Goal: Entertainment & Leisure: Consume media (video, audio)

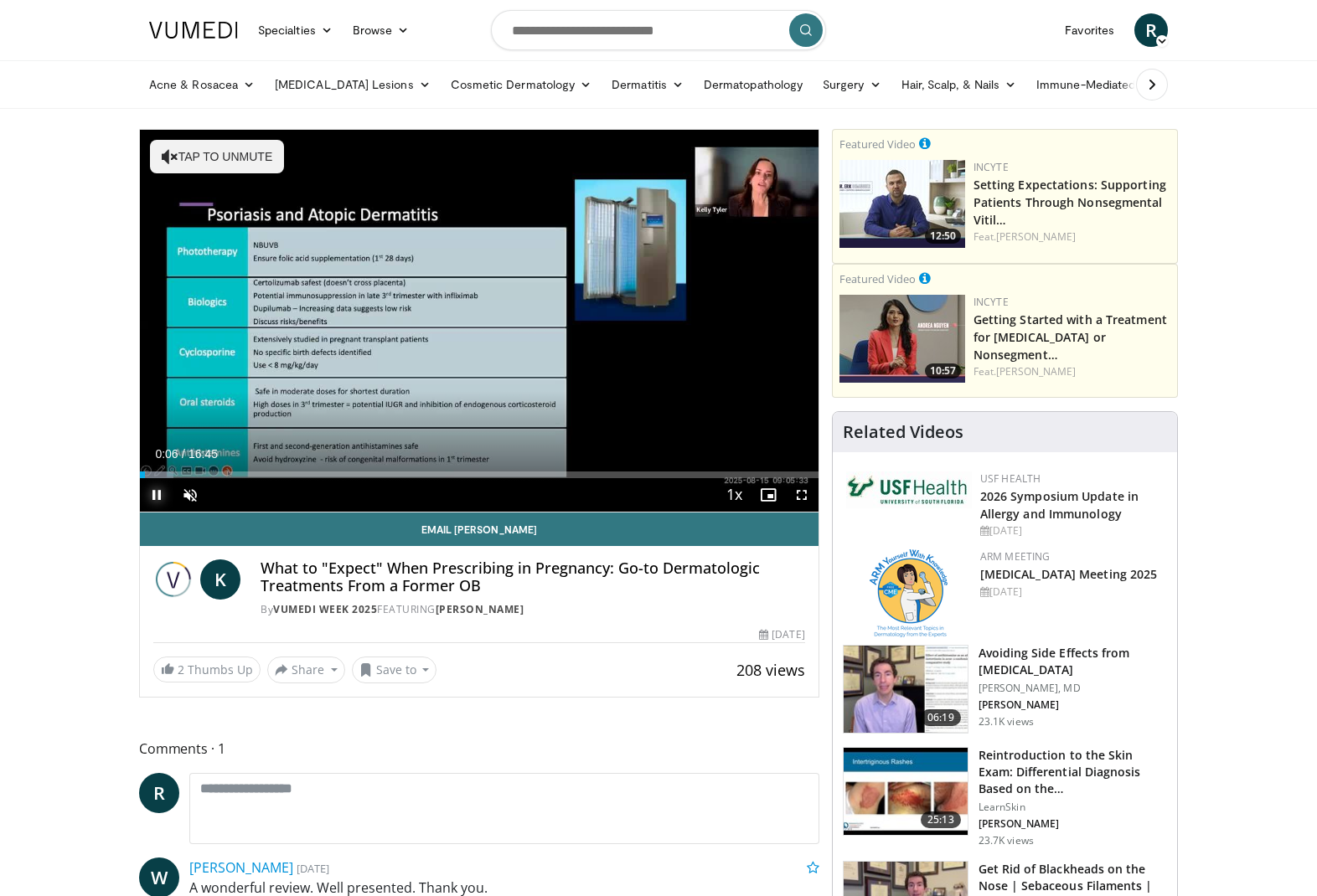
click at [153, 493] on span "Video Player" at bounding box center [157, 495] width 34 height 34
click at [192, 496] on span "Video Player" at bounding box center [191, 495] width 34 height 34
click at [152, 493] on span "Video Player" at bounding box center [157, 495] width 34 height 34
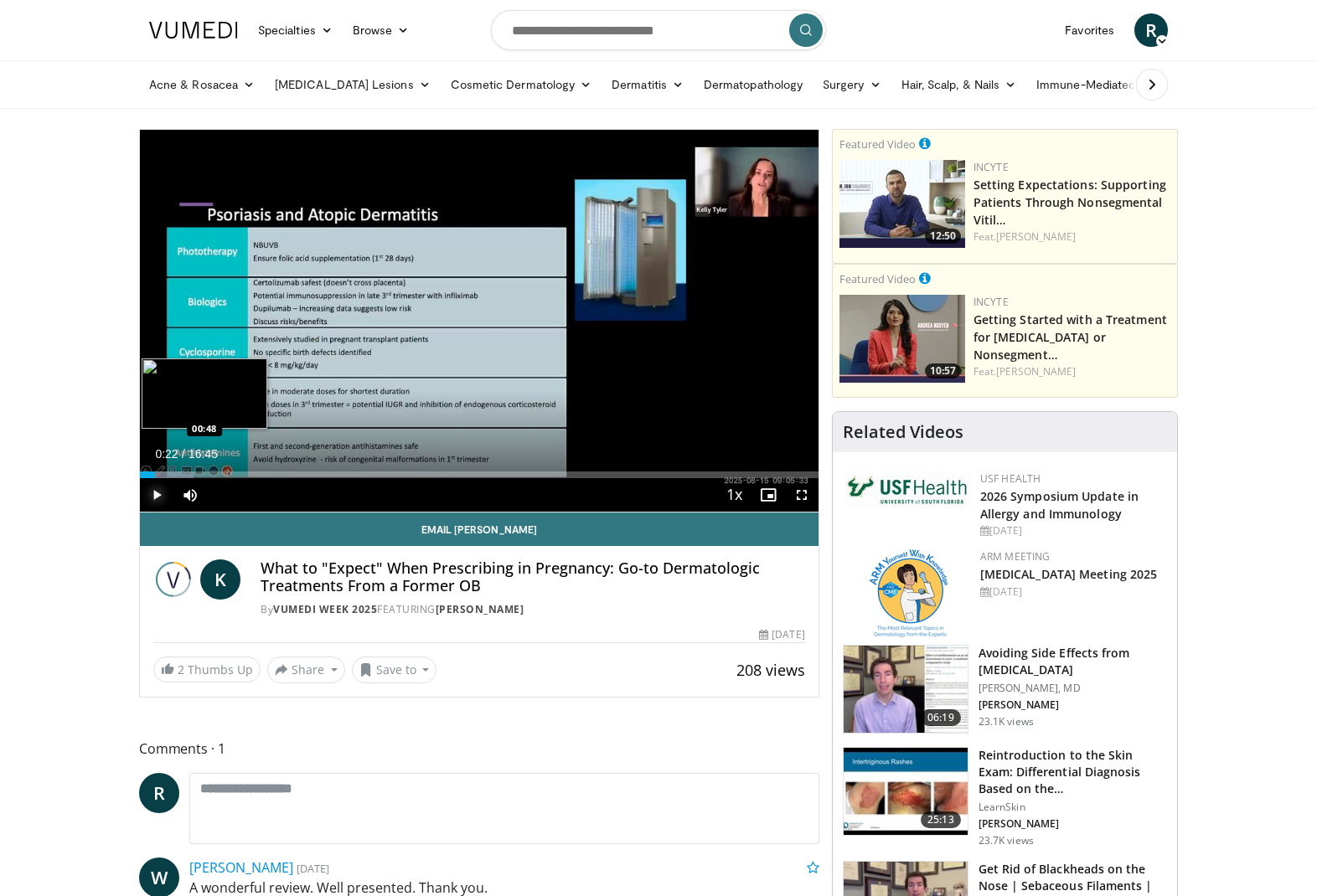
click at [170, 469] on div "Loaded : 7.89% 00:22 00:48" at bounding box center [479, 470] width 679 height 16
click at [187, 473] on div "Loaded : 11.84% 01:10 01:10" at bounding box center [479, 474] width 679 height 7
click at [207, 473] on div "Loaded : 14.80% 01:27 01:40" at bounding box center [479, 474] width 679 height 7
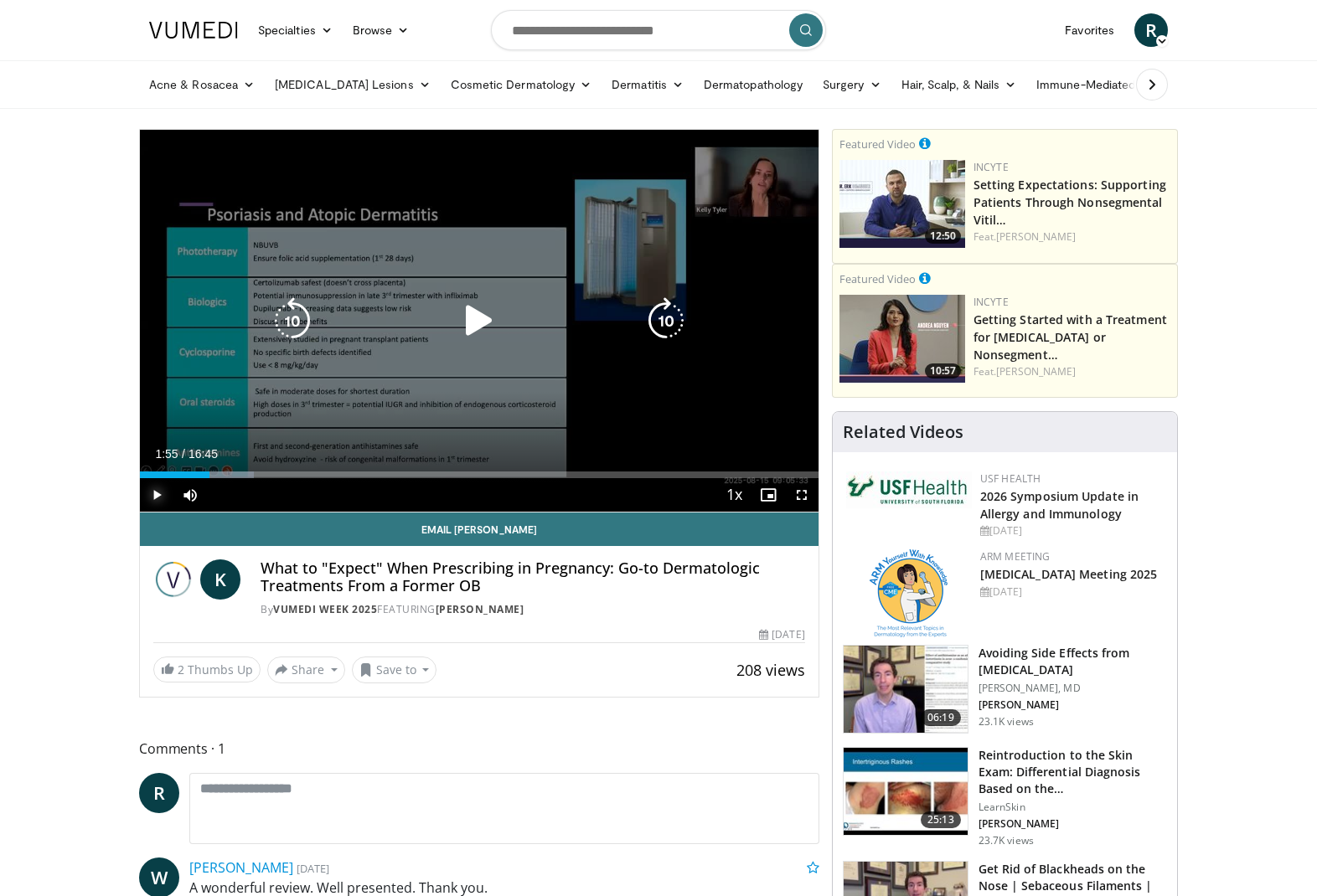
click at [217, 474] on div "Progress Bar" at bounding box center [225, 474] width 57 height 7
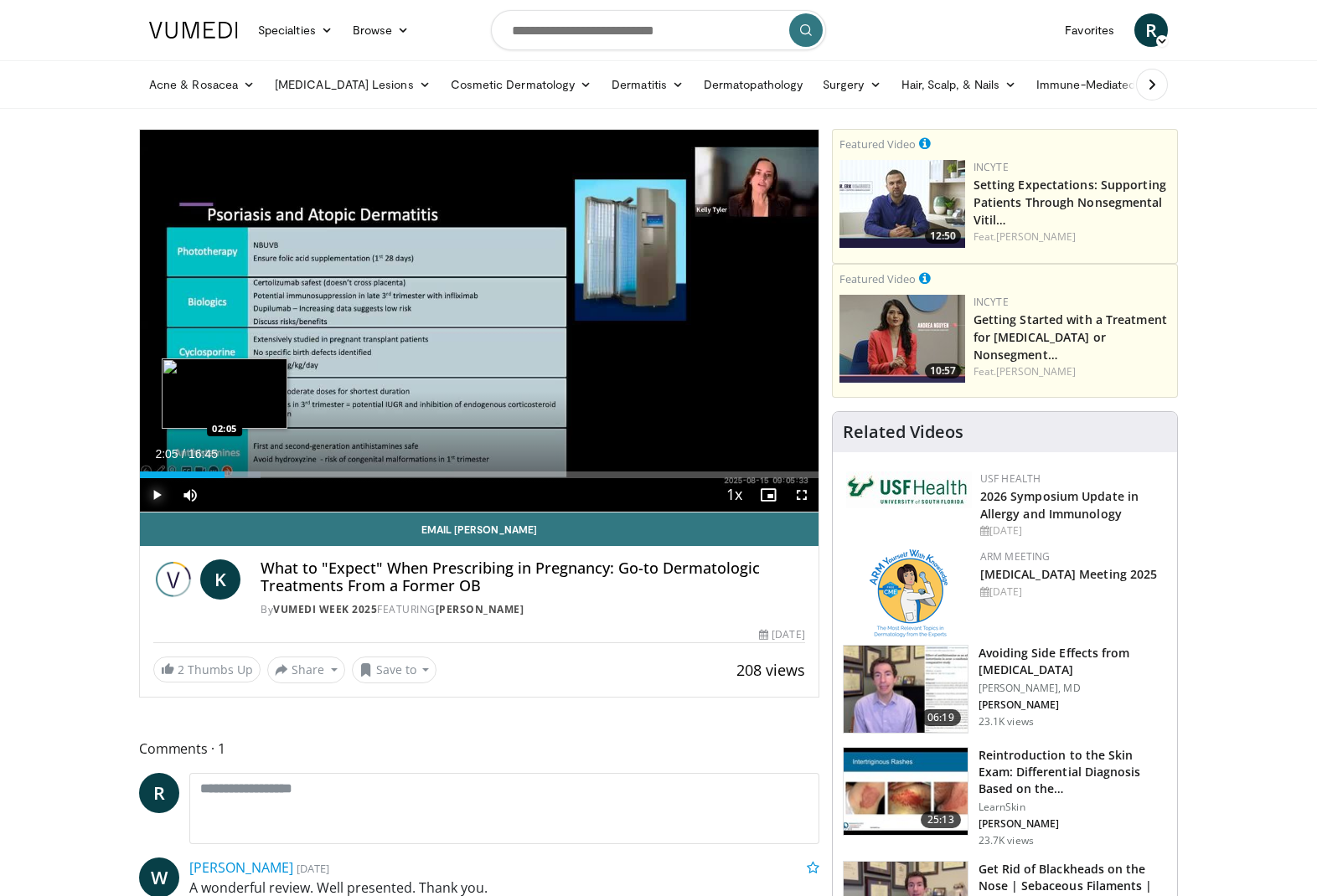
click at [224, 474] on div "Progress Bar" at bounding box center [228, 474] width 62 height 7
click at [233, 474] on div "Loaded : 18.89% 02:09 02:17" at bounding box center [479, 474] width 679 height 7
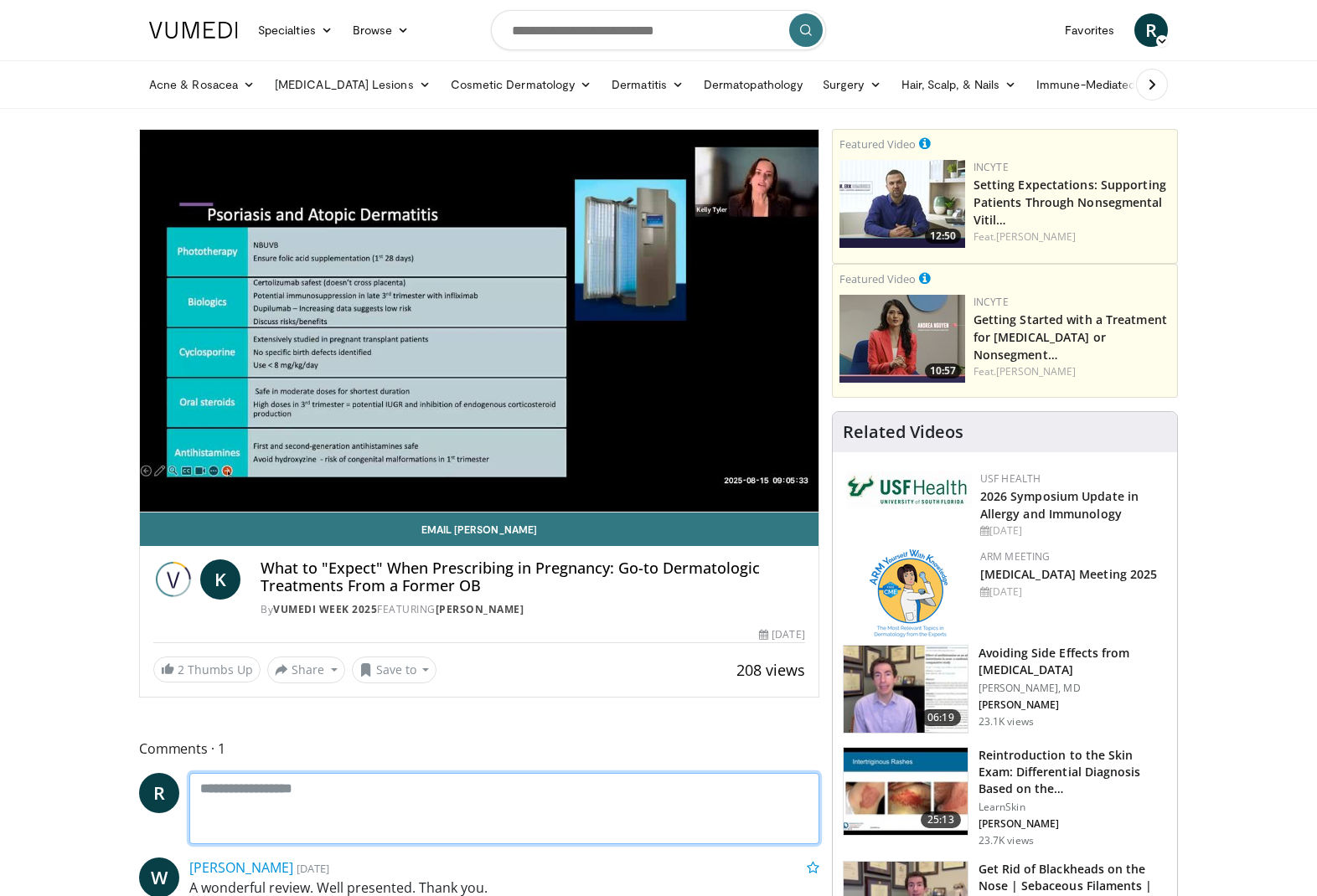
click at [528, 833] on textarea at bounding box center [504, 809] width 630 height 71
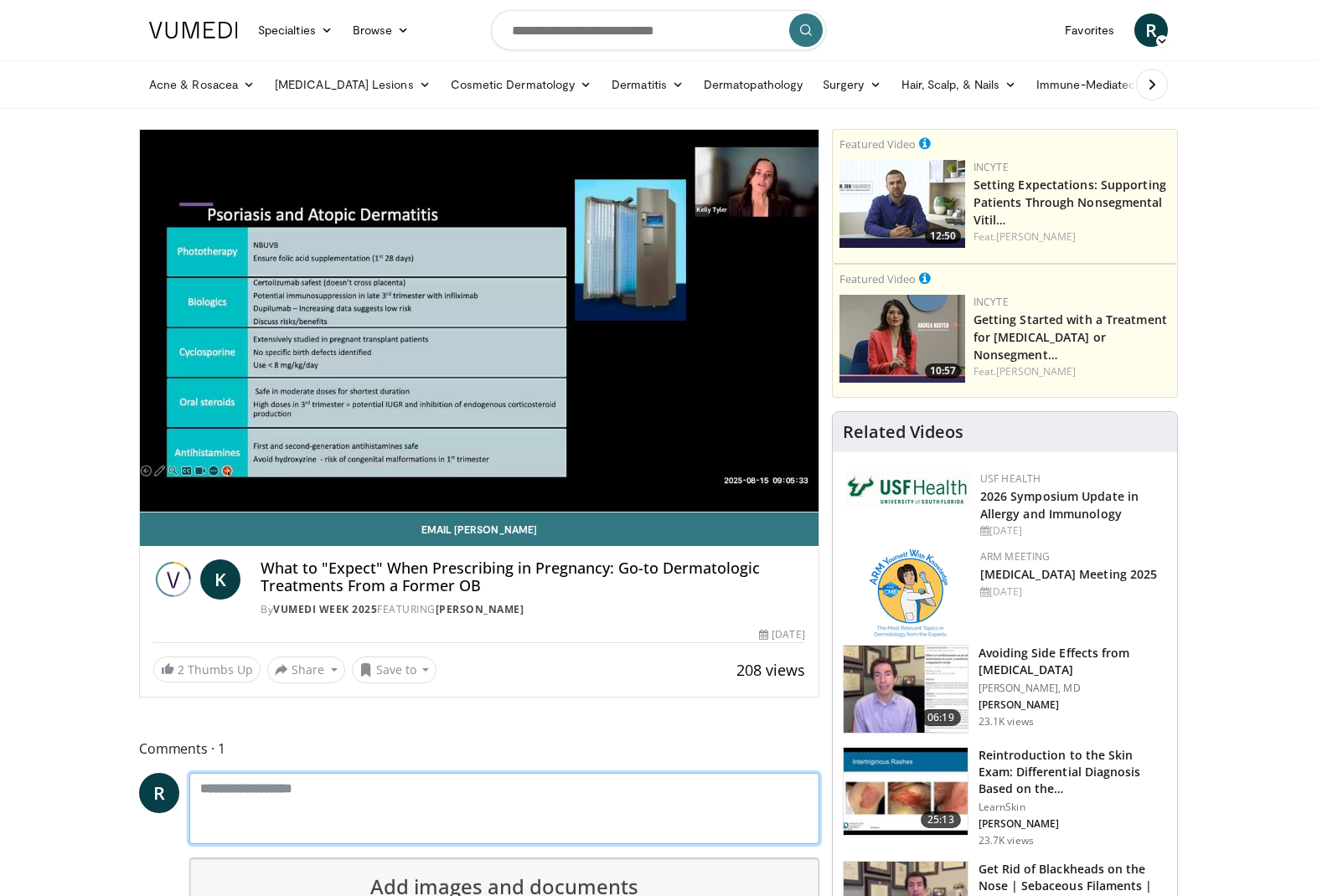
click at [498, 809] on textarea at bounding box center [504, 809] width 630 height 71
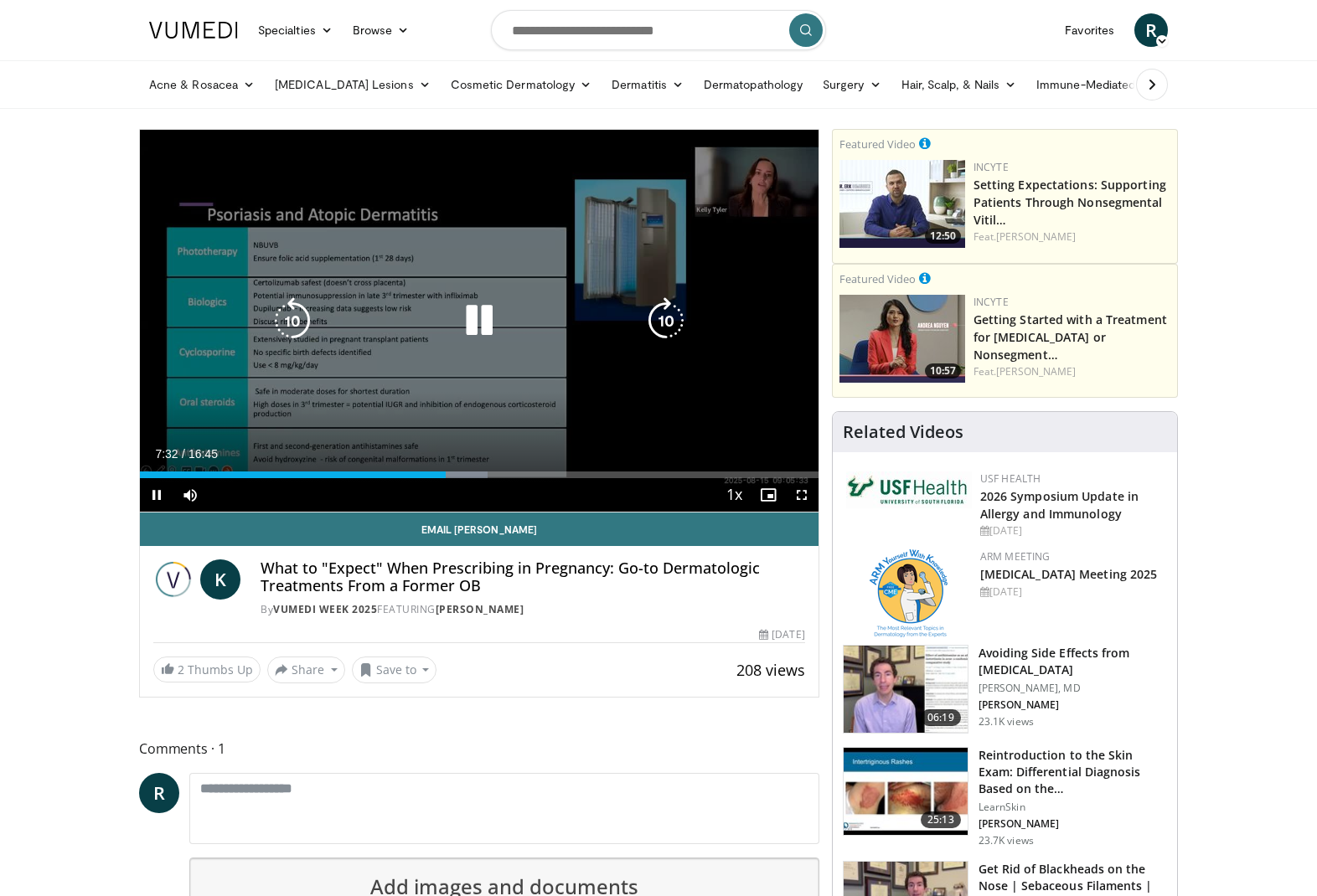
click at [726, 289] on div "10 seconds Tap to unmute" at bounding box center [479, 320] width 679 height 382
click at [678, 247] on div "10 seconds Tap to unmute" at bounding box center [479, 320] width 679 height 382
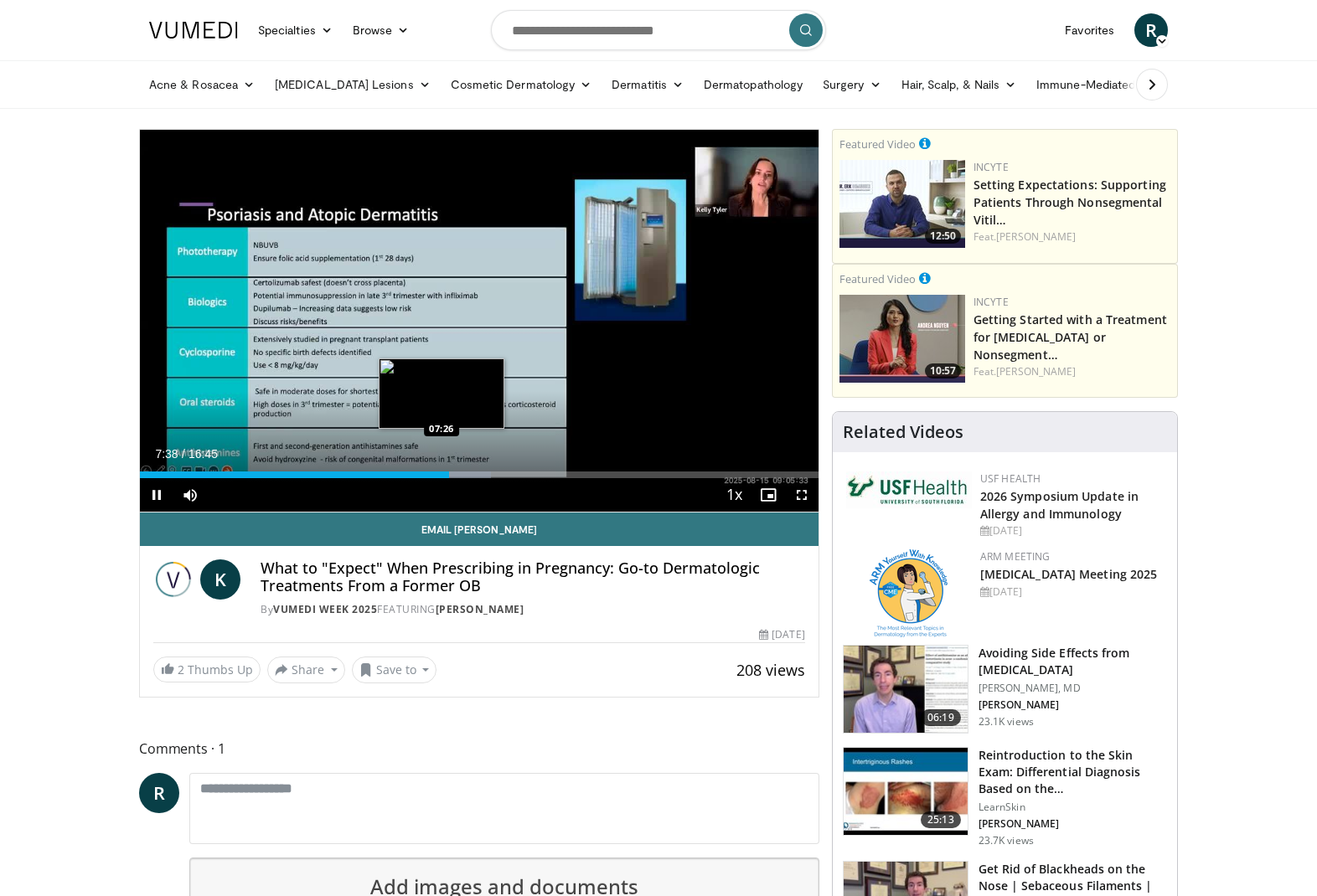
click at [441, 474] on div "07:38" at bounding box center [295, 474] width 310 height 7
click at [437, 475] on div "Loaded : 51.70% 07:38 07:19" at bounding box center [479, 474] width 679 height 7
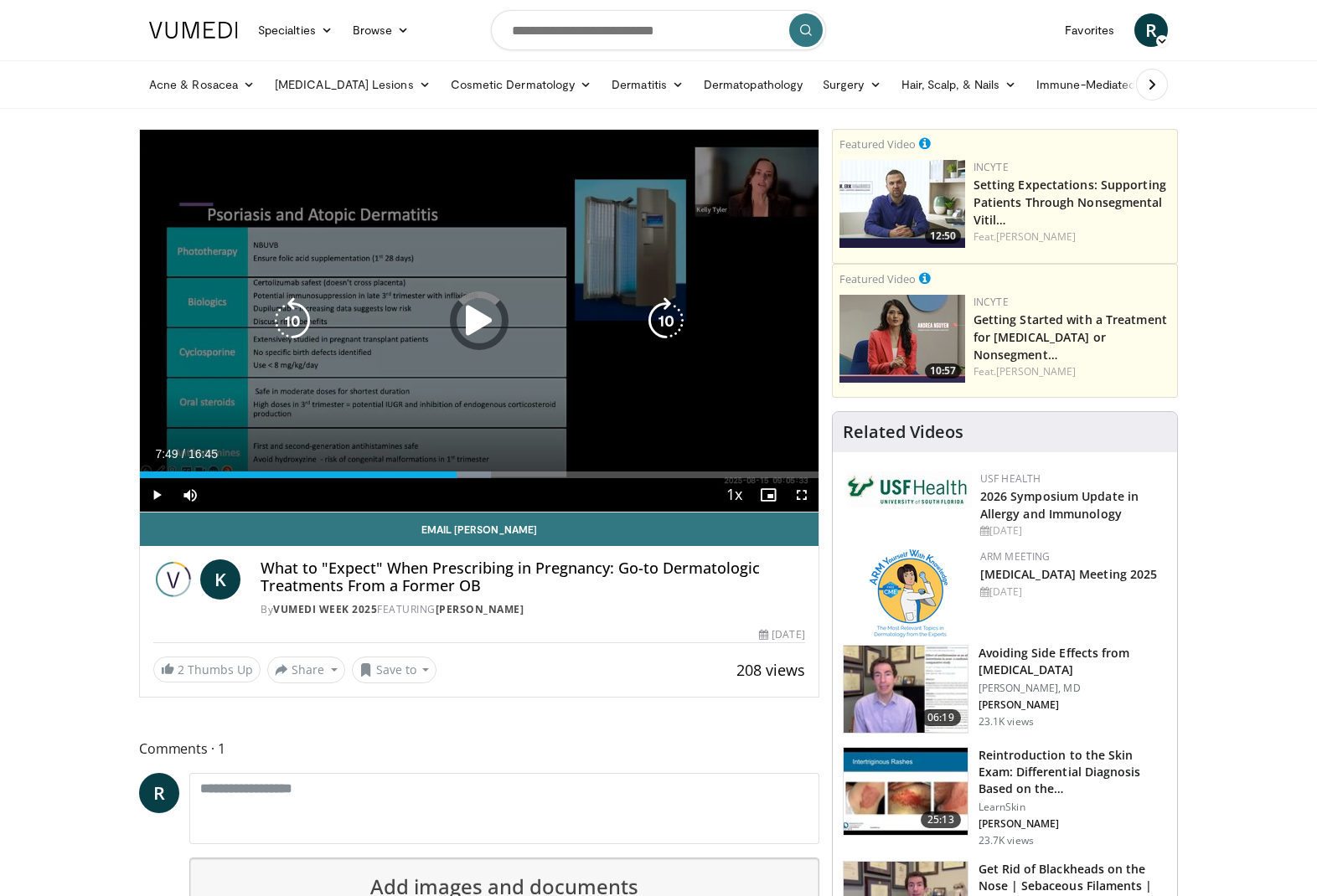
click at [457, 471] on div "Progress Bar" at bounding box center [459, 474] width 63 height 7
